Goal: Task Accomplishment & Management: Manage account settings

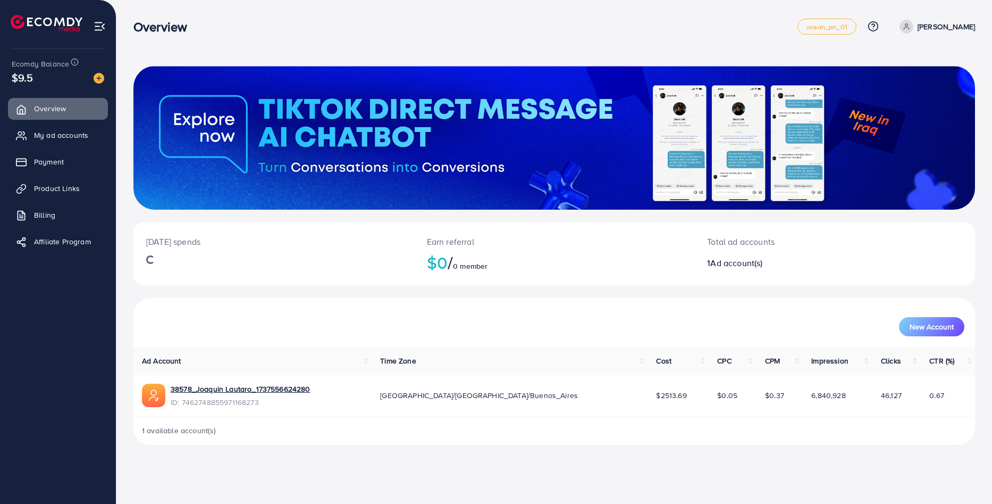
click at [36, 72] on div "$9.5" at bounding box center [58, 77] width 93 height 15
click at [72, 60] on icon at bounding box center [75, 62] width 8 height 8
click at [48, 116] on link "Overview" at bounding box center [58, 108] width 100 height 21
click at [63, 142] on link "My ad accounts" at bounding box center [58, 134] width 100 height 21
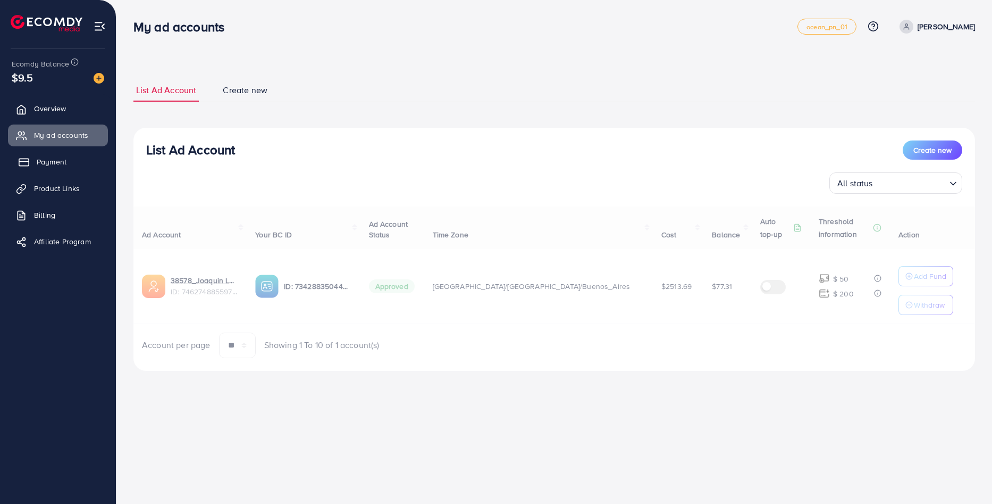
click at [53, 156] on span "Payment" at bounding box center [52, 161] width 30 height 11
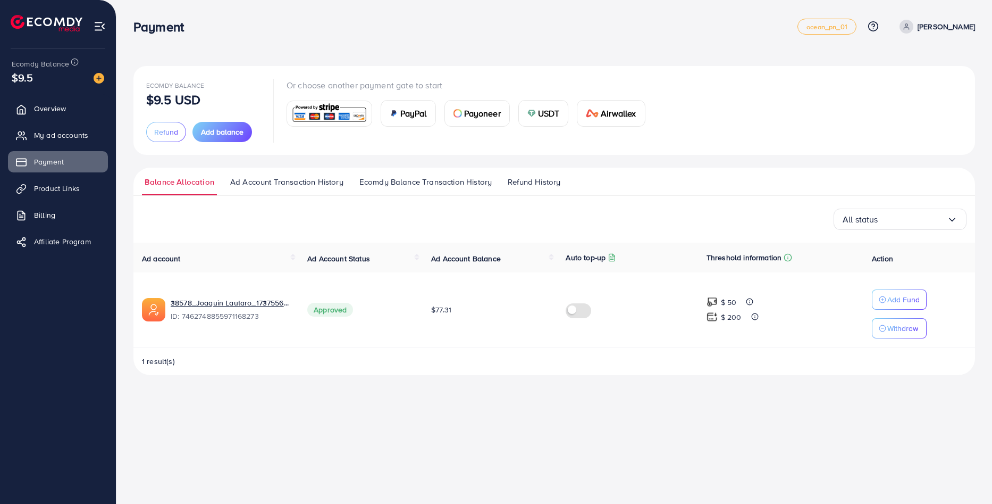
click at [248, 185] on span "Ad Account Transaction History" at bounding box center [286, 182] width 113 height 12
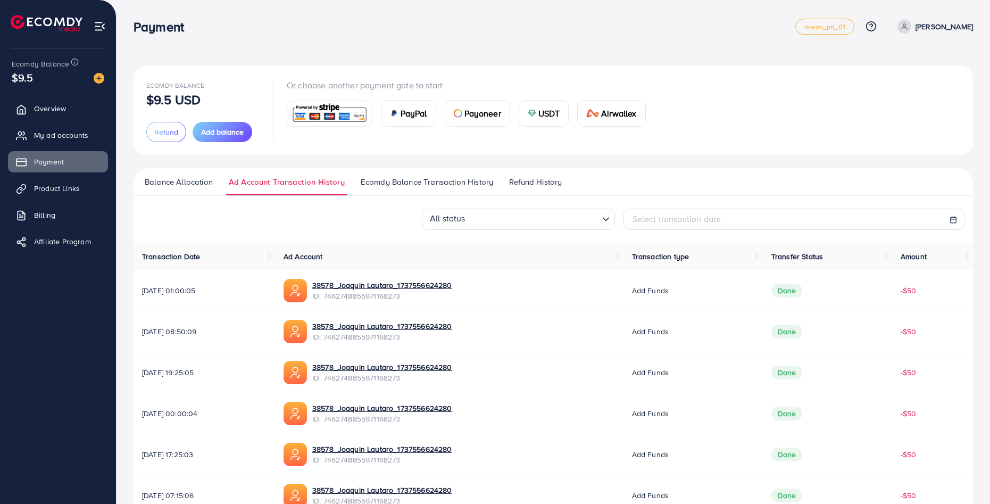
click at [430, 188] on link "Ecomdy Balance Transaction History" at bounding box center [427, 185] width 138 height 19
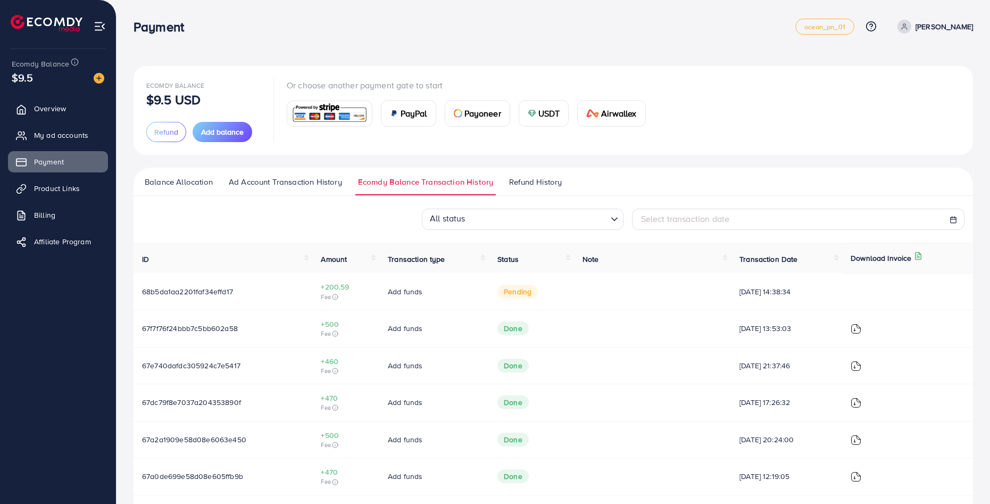
drag, startPoint x: 469, startPoint y: 288, endPoint x: 448, endPoint y: 282, distance: 21.2
click at [467, 288] on td "Add funds" at bounding box center [434, 291] width 110 height 37
click at [332, 299] on icon at bounding box center [335, 297] width 6 height 6
click at [332, 298] on icon at bounding box center [335, 297] width 6 height 6
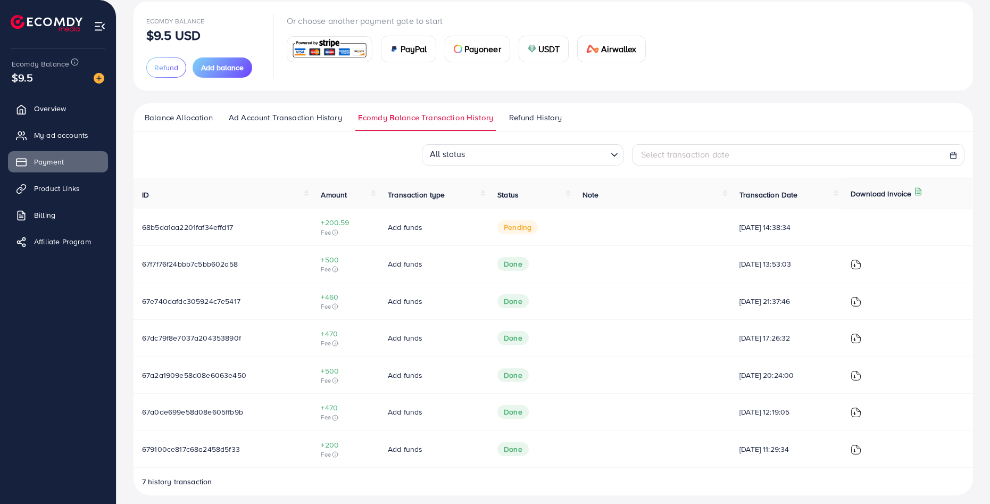
scroll to position [73, 0]
